Goal: Find specific page/section

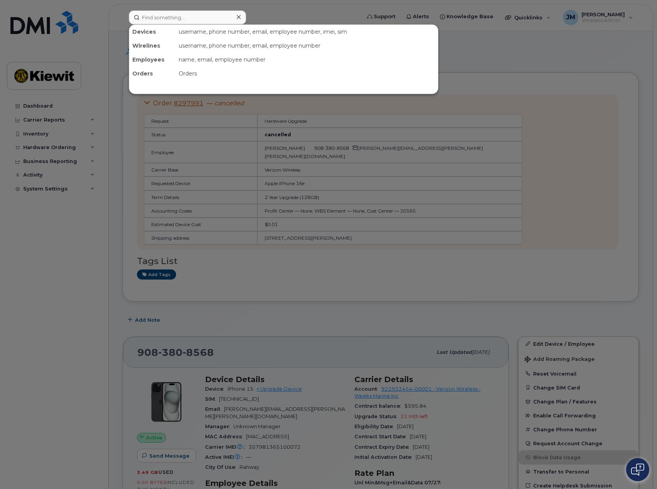
click at [168, 17] on input at bounding box center [187, 17] width 117 height 14
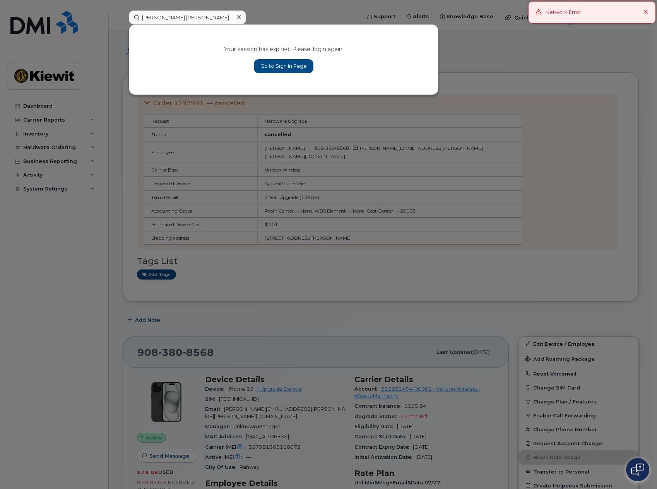
type input "[PERSON_NAME].[PERSON_NAME]"
click at [281, 63] on link "Go to Sign In Page" at bounding box center [284, 66] width 60 height 14
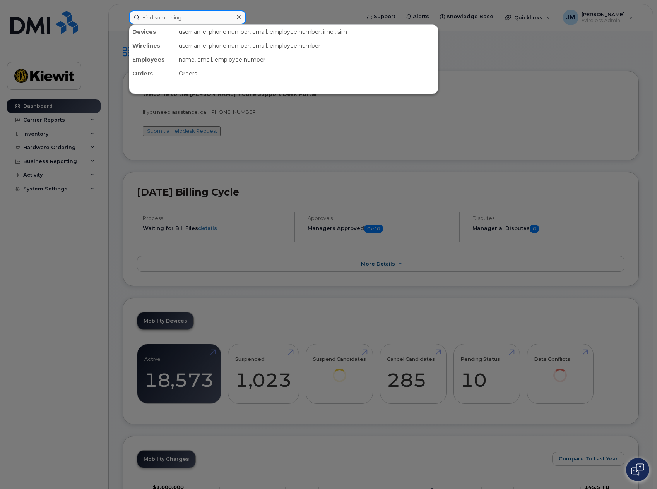
click at [180, 14] on input at bounding box center [187, 17] width 117 height 14
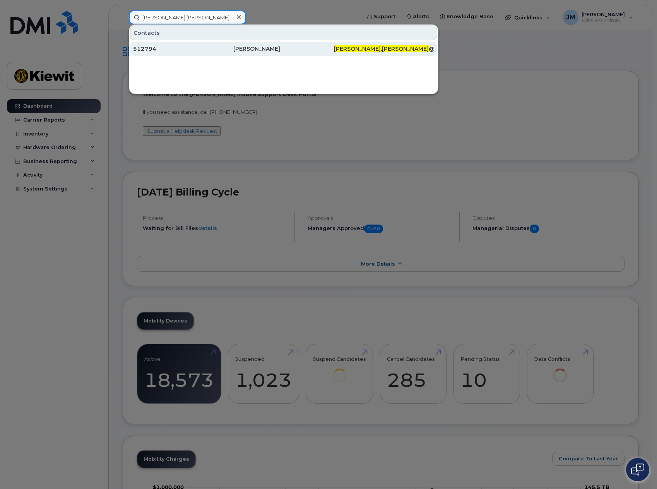
type input "[PERSON_NAME].[PERSON_NAME]"
click at [196, 49] on div "512794" at bounding box center [183, 49] width 100 height 8
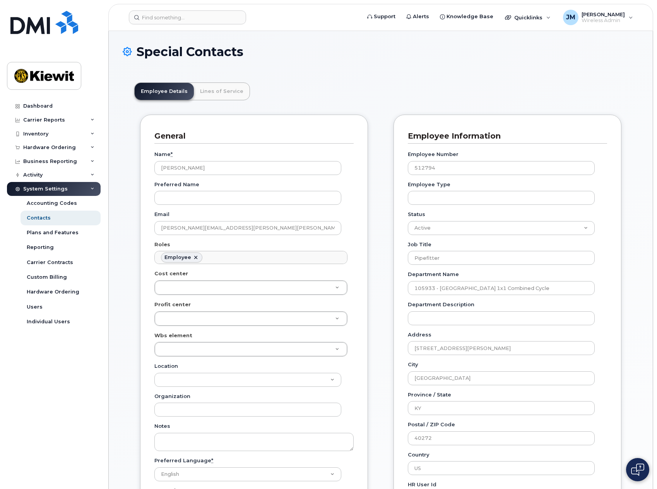
scroll to position [23, 0]
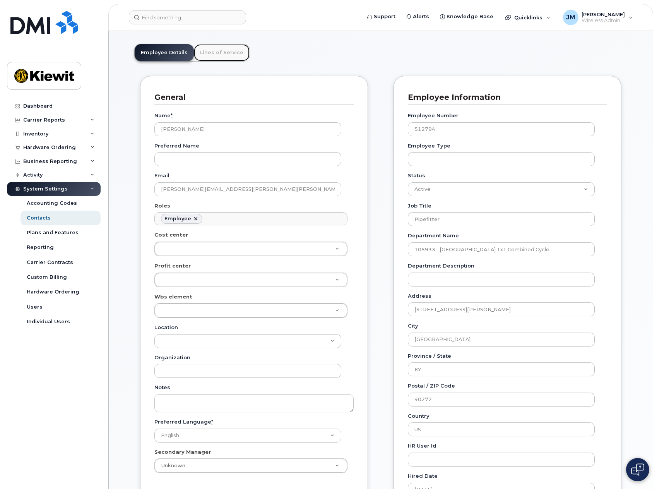
click at [223, 58] on link "Lines of Service" at bounding box center [222, 52] width 56 height 17
